Goal: Task Accomplishment & Management: Use online tool/utility

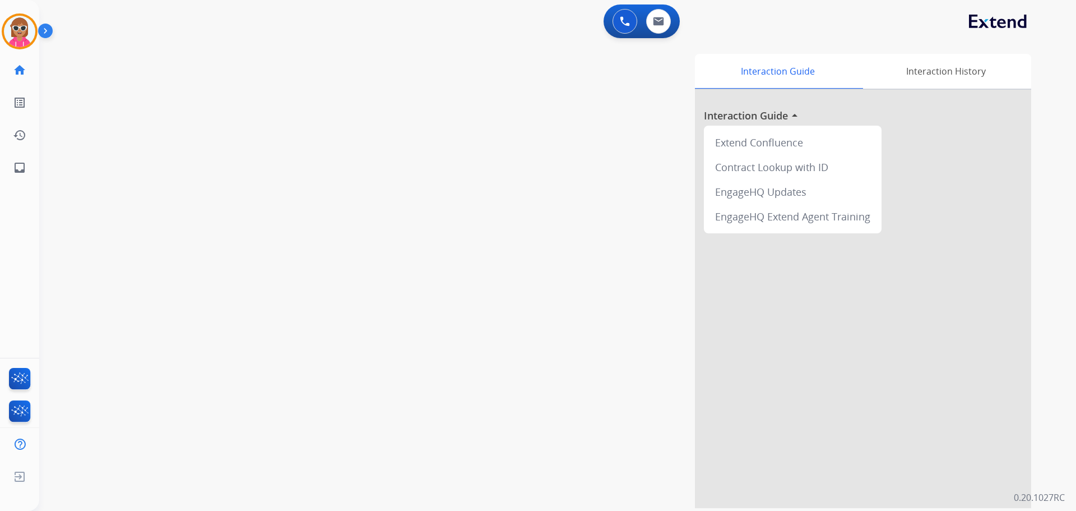
click at [35, 36] on div at bounding box center [20, 31] width 36 height 36
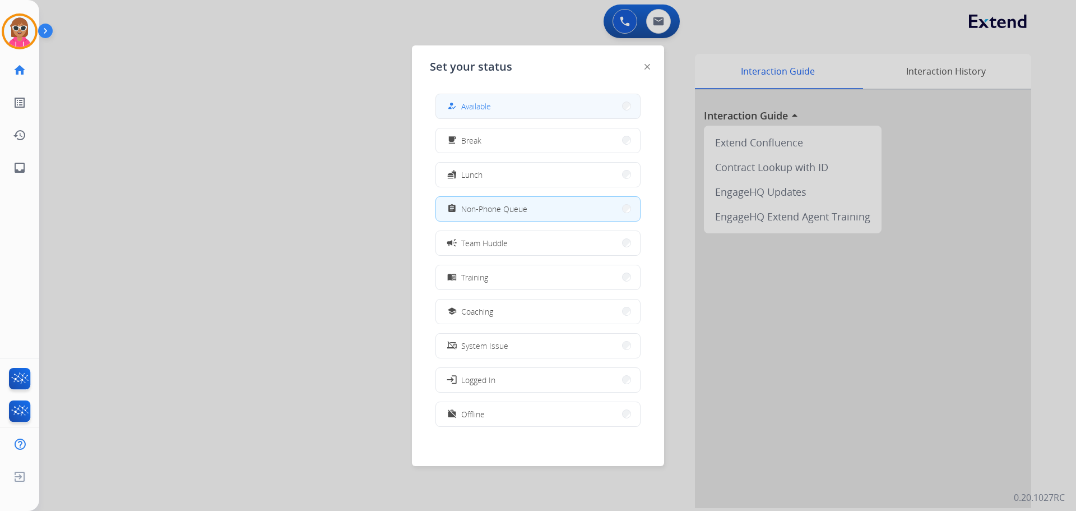
click at [470, 104] on span "Available" at bounding box center [476, 106] width 30 height 12
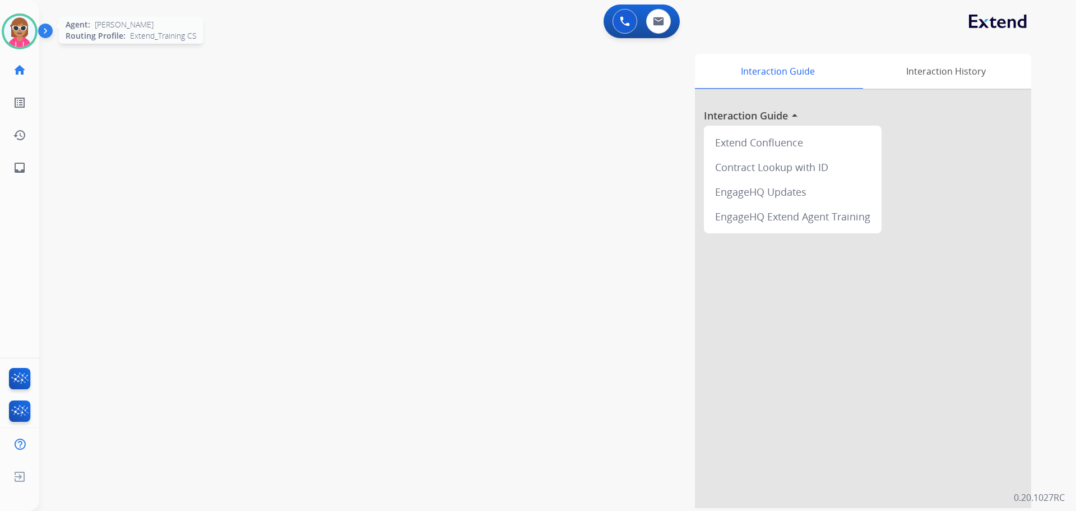
click at [24, 29] on img at bounding box center [19, 31] width 31 height 31
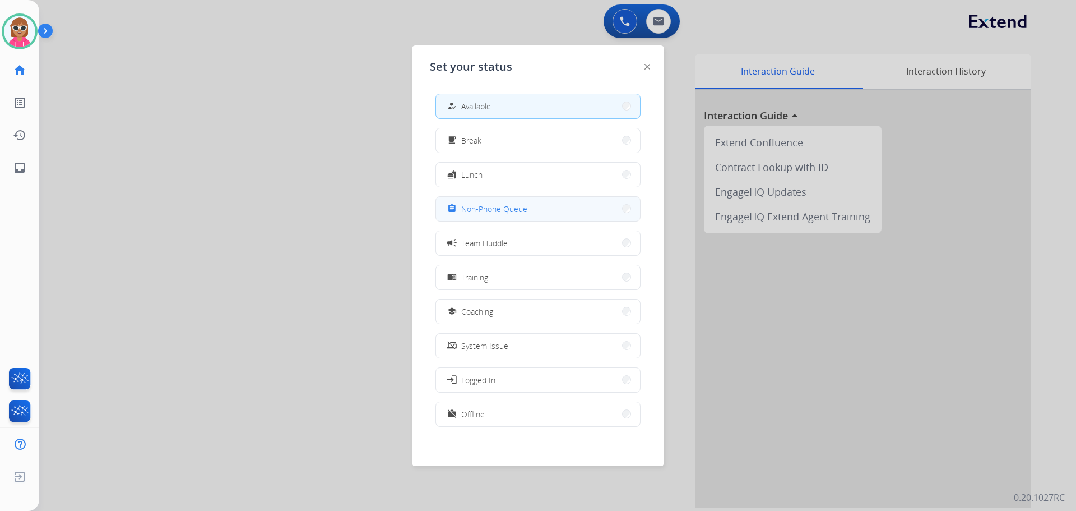
click at [538, 213] on button "assignment Non-Phone Queue" at bounding box center [538, 209] width 204 height 24
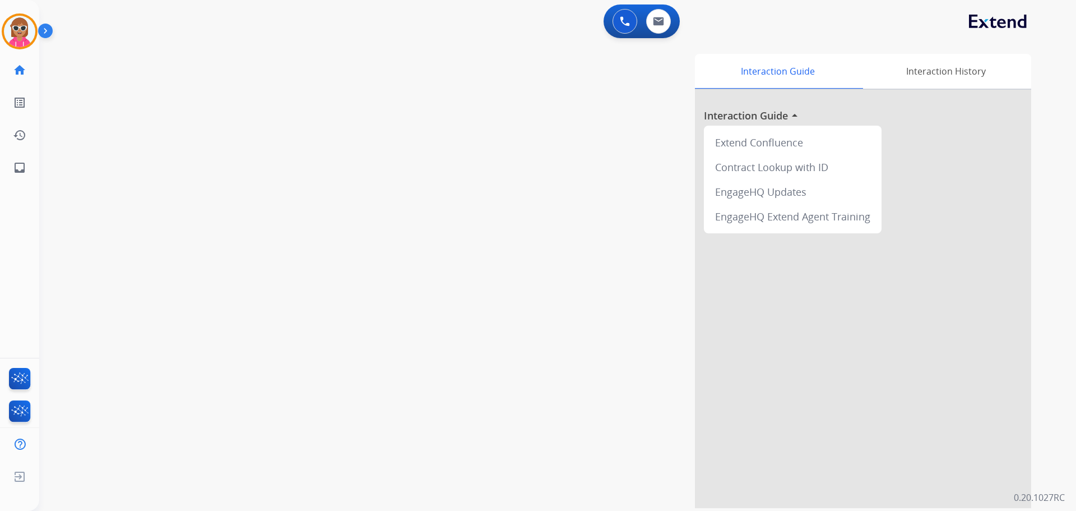
click at [399, 252] on div "Interaction Guide Interaction History Interaction Guide arrow_drop_up Extend Co…" at bounding box center [701, 281] width 660 height 454
